Goal: Information Seeking & Learning: Learn about a topic

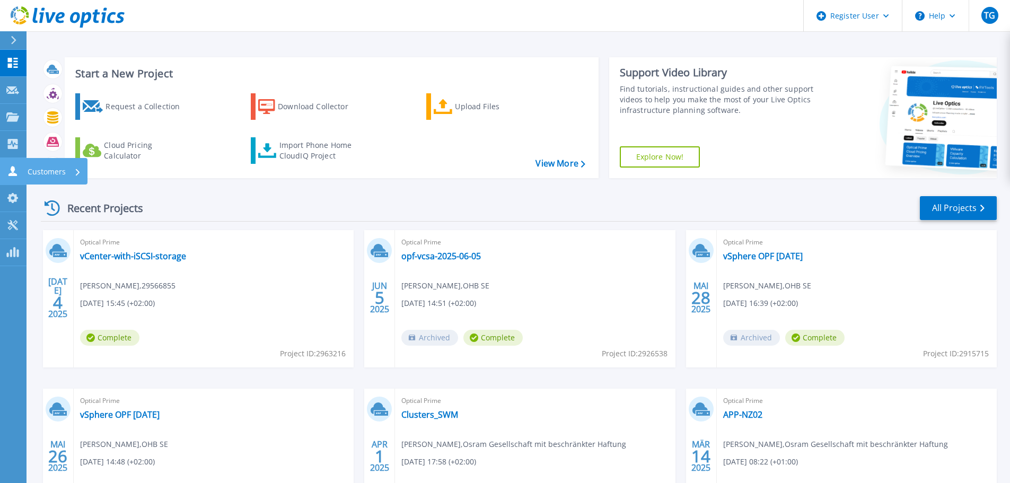
click at [13, 173] on icon at bounding box center [12, 171] width 8 height 10
click at [317, 14] on header "Register User Help TG Dell-Benutzer Thomas Ganzer Thomas.Ganzer@dell.com Dell M…" at bounding box center [505, 16] width 1010 height 32
click at [10, 111] on link "Projects Projects" at bounding box center [13, 117] width 26 height 27
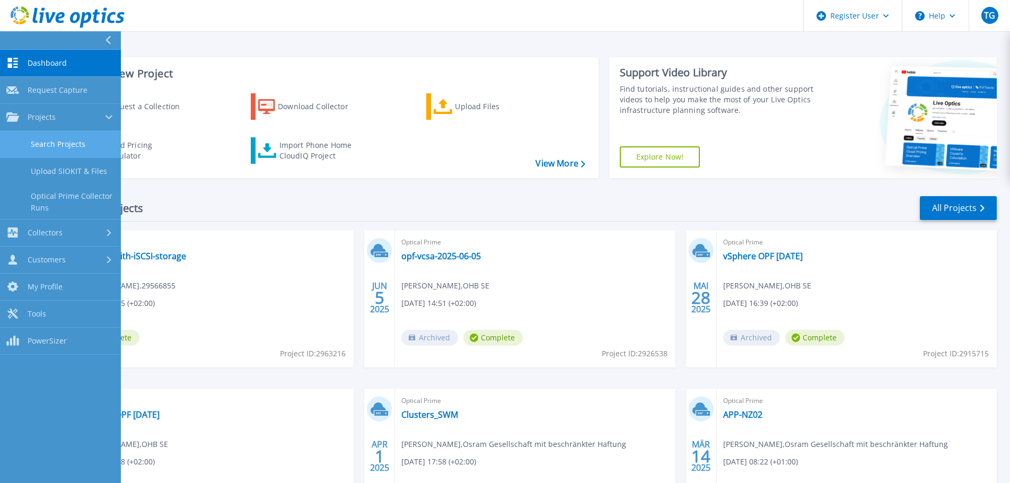
click at [60, 143] on link "Search Projects" at bounding box center [60, 144] width 121 height 27
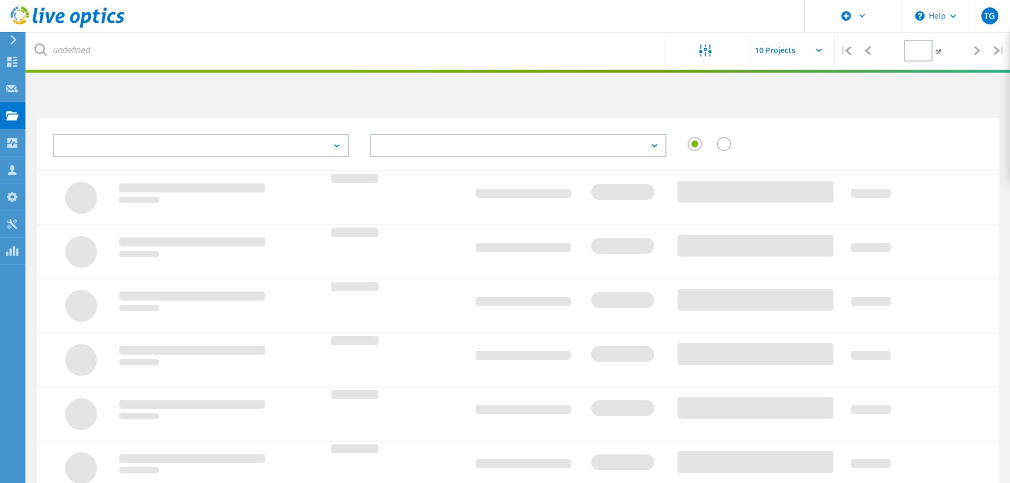
type input "1"
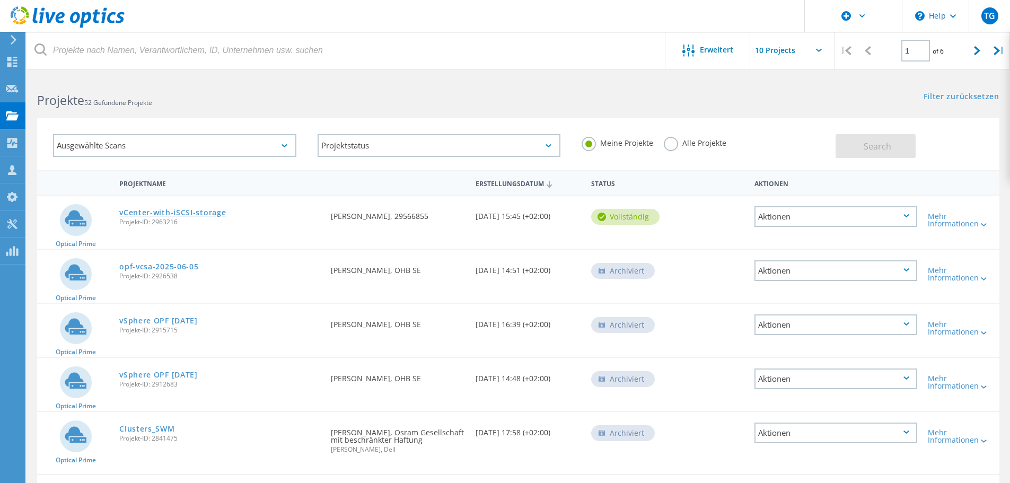
click at [180, 211] on link "vCenter-with-iSCSI-storage" at bounding box center [172, 212] width 107 height 7
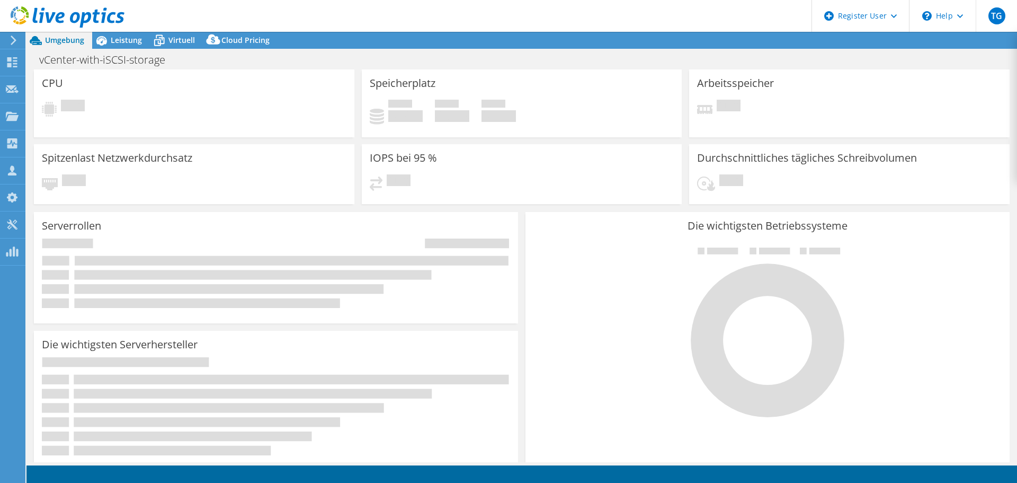
select select "EUFrankfurt"
select select "USD"
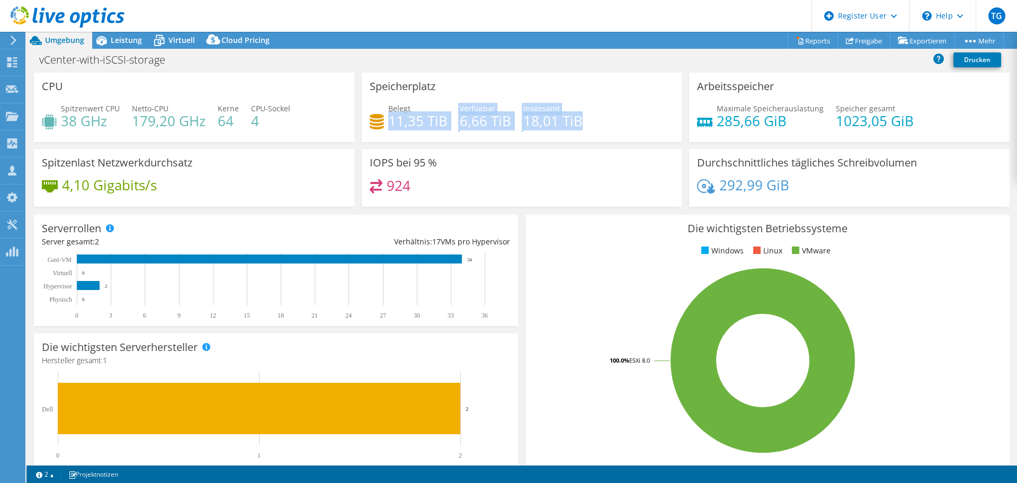
drag, startPoint x: 395, startPoint y: 122, endPoint x: 581, endPoint y: 125, distance: 185.5
click at [581, 125] on div "Belegt 11,35 TiB Verfügbar 6,66 TiB Insgesamt 18,01 TiB" at bounding box center [522, 120] width 305 height 34
click at [572, 276] on rect at bounding box center [763, 360] width 459 height 185
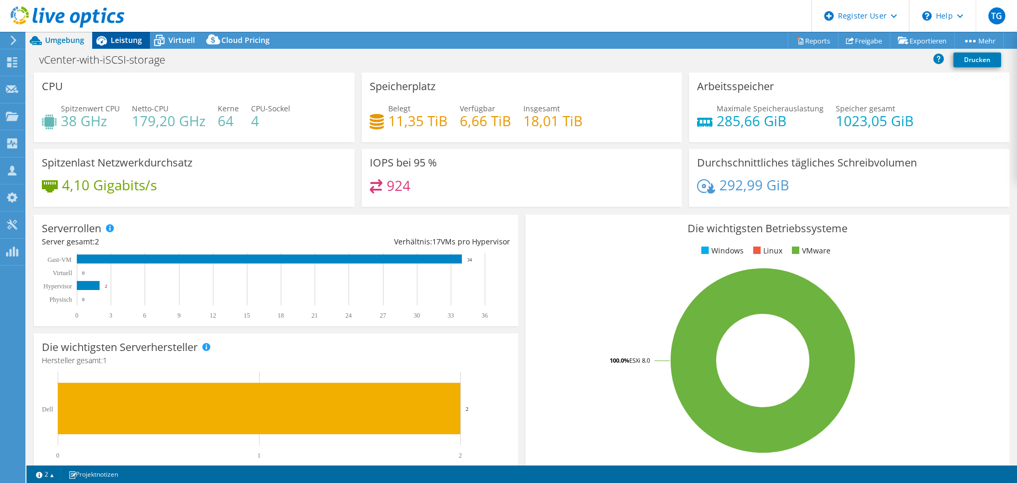
click at [126, 47] on div "Leistung" at bounding box center [121, 40] width 58 height 17
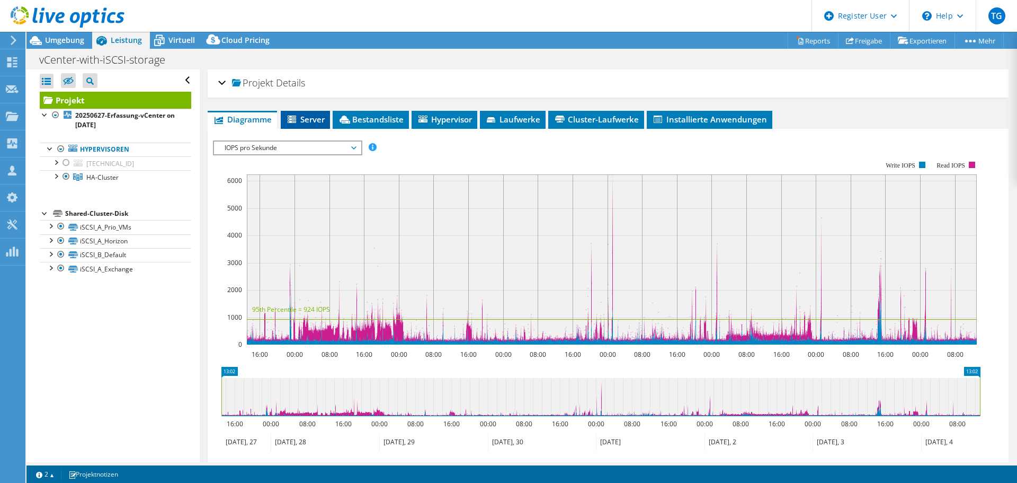
click at [311, 122] on span "Server" at bounding box center [305, 119] width 39 height 11
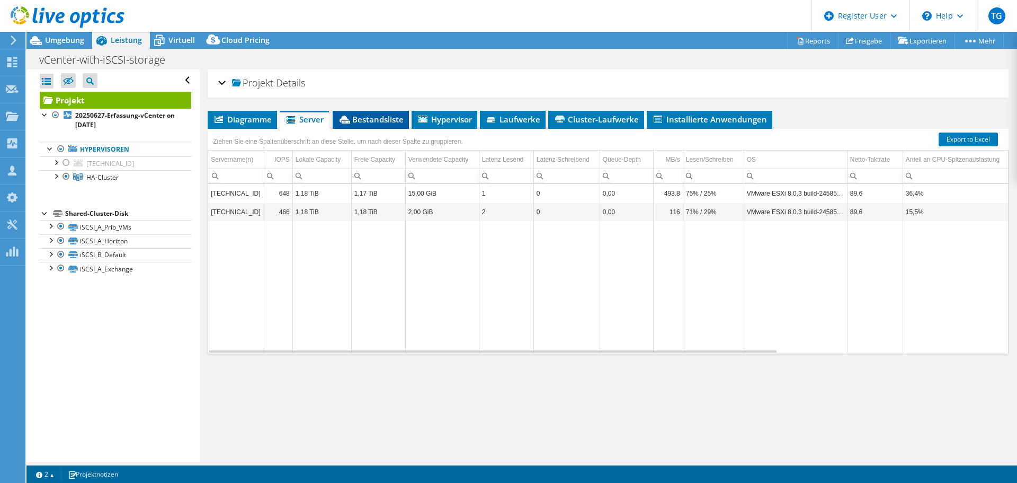
click at [365, 122] on span "Bestandsliste" at bounding box center [371, 119] width 66 height 11
